Goal: Transaction & Acquisition: Download file/media

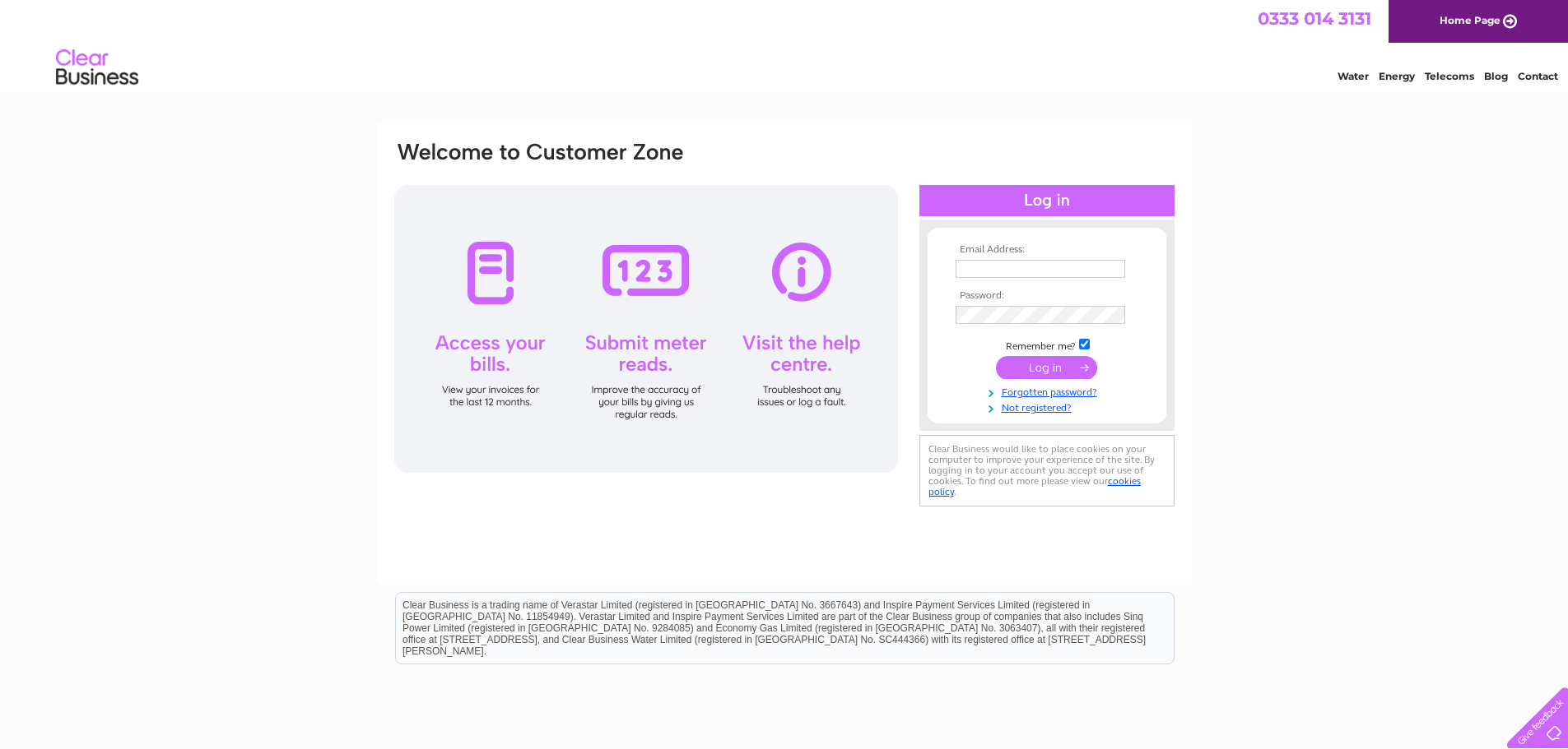
type input "[EMAIL_ADDRESS][DOMAIN_NAME]"
click at [1046, 368] on input "submit" at bounding box center [1046, 367] width 102 height 23
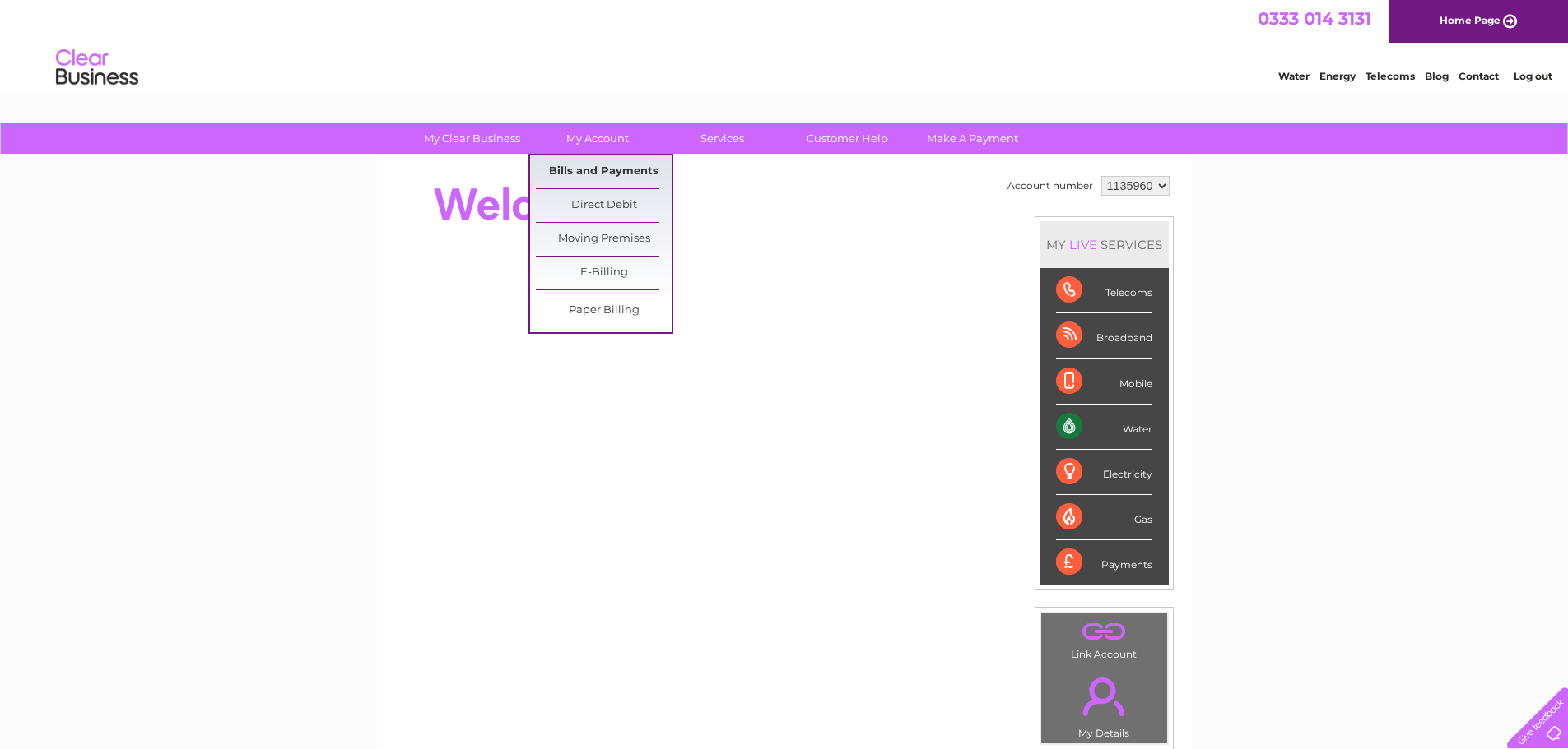
click at [600, 162] on link "Bills and Payments" at bounding box center [603, 172] width 135 height 33
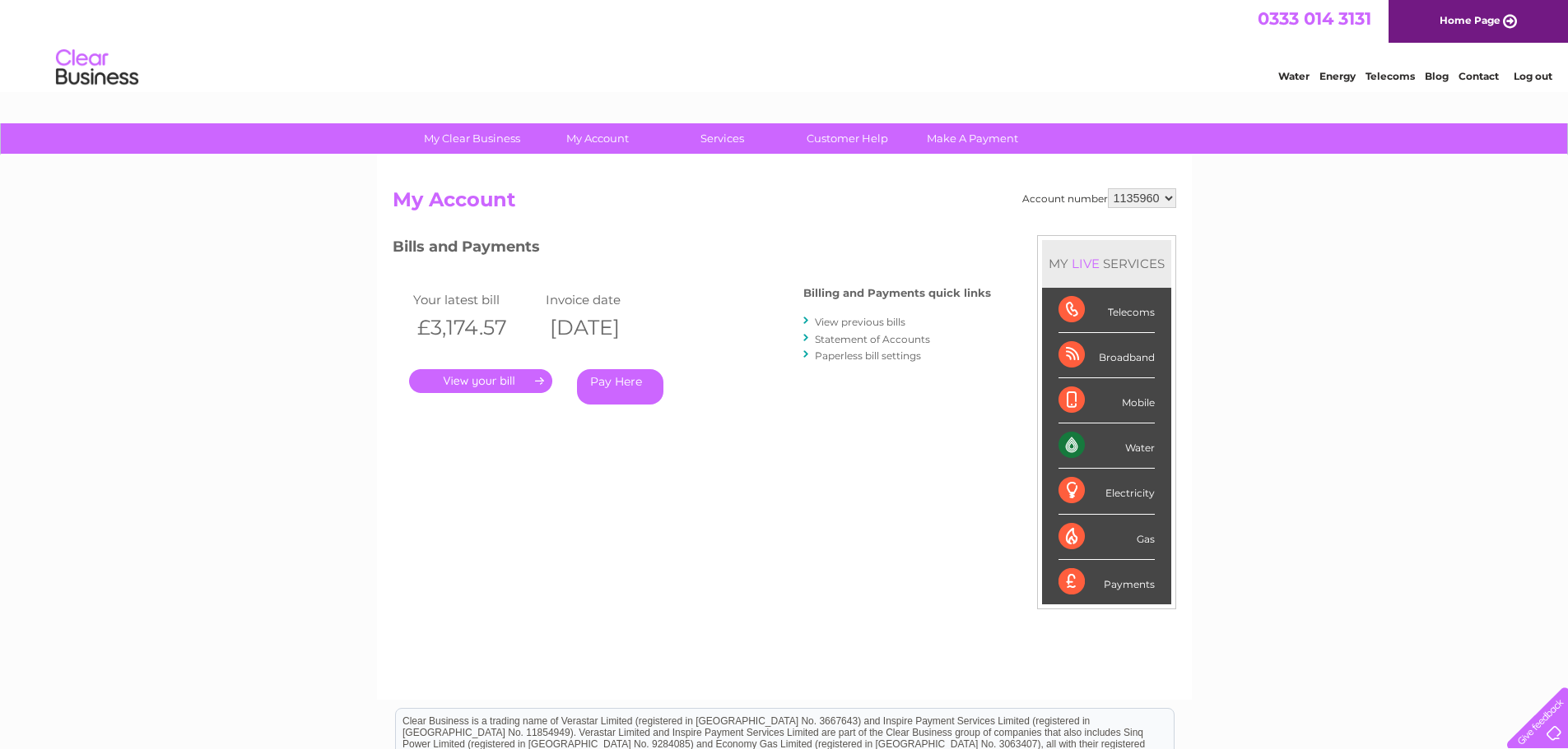
click at [497, 380] on link "." at bounding box center [480, 381] width 143 height 24
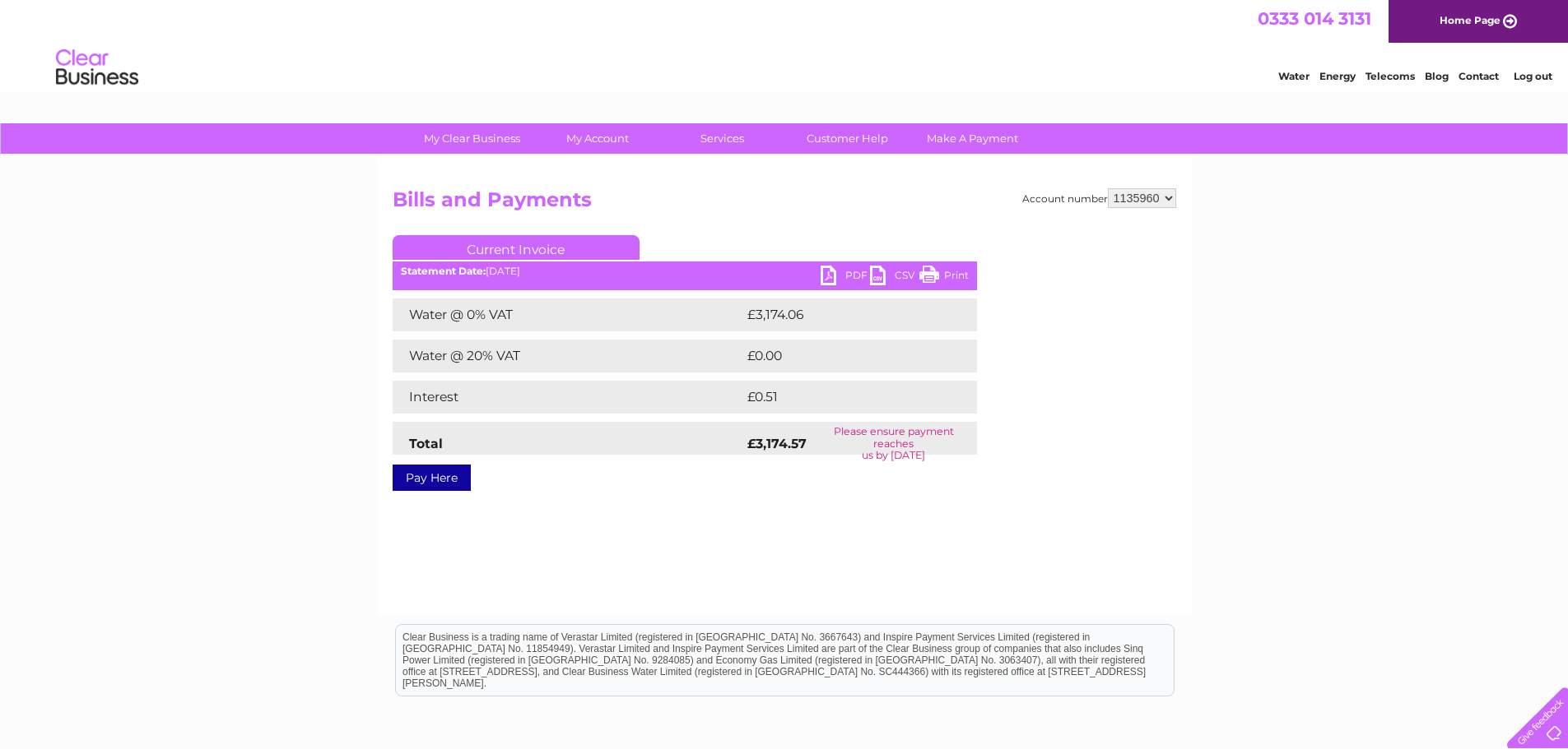
click at [839, 278] on link "PDF" at bounding box center [845, 277] width 50 height 24
